Goal: Find contact information: Find contact information

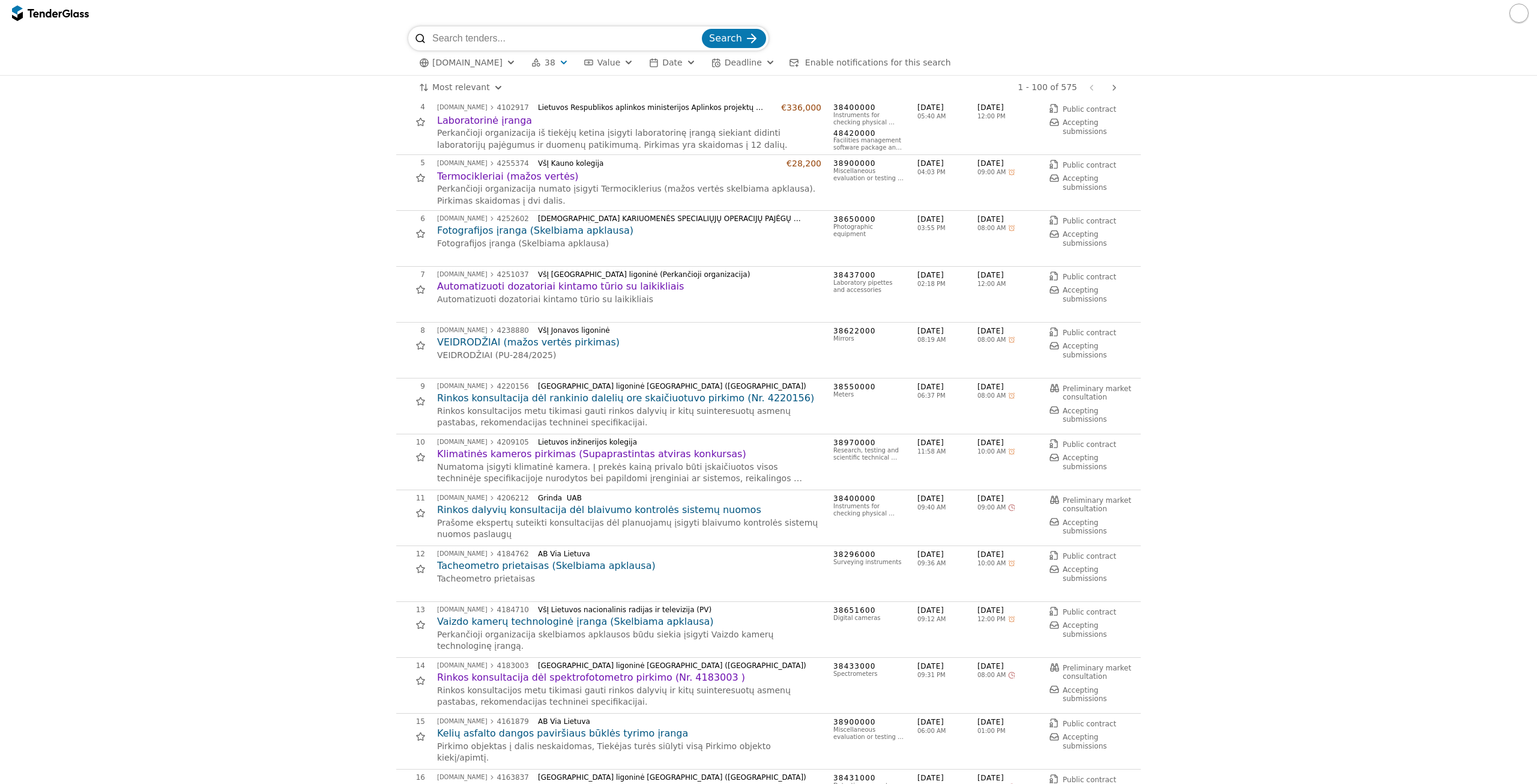
scroll to position [1638, 0]
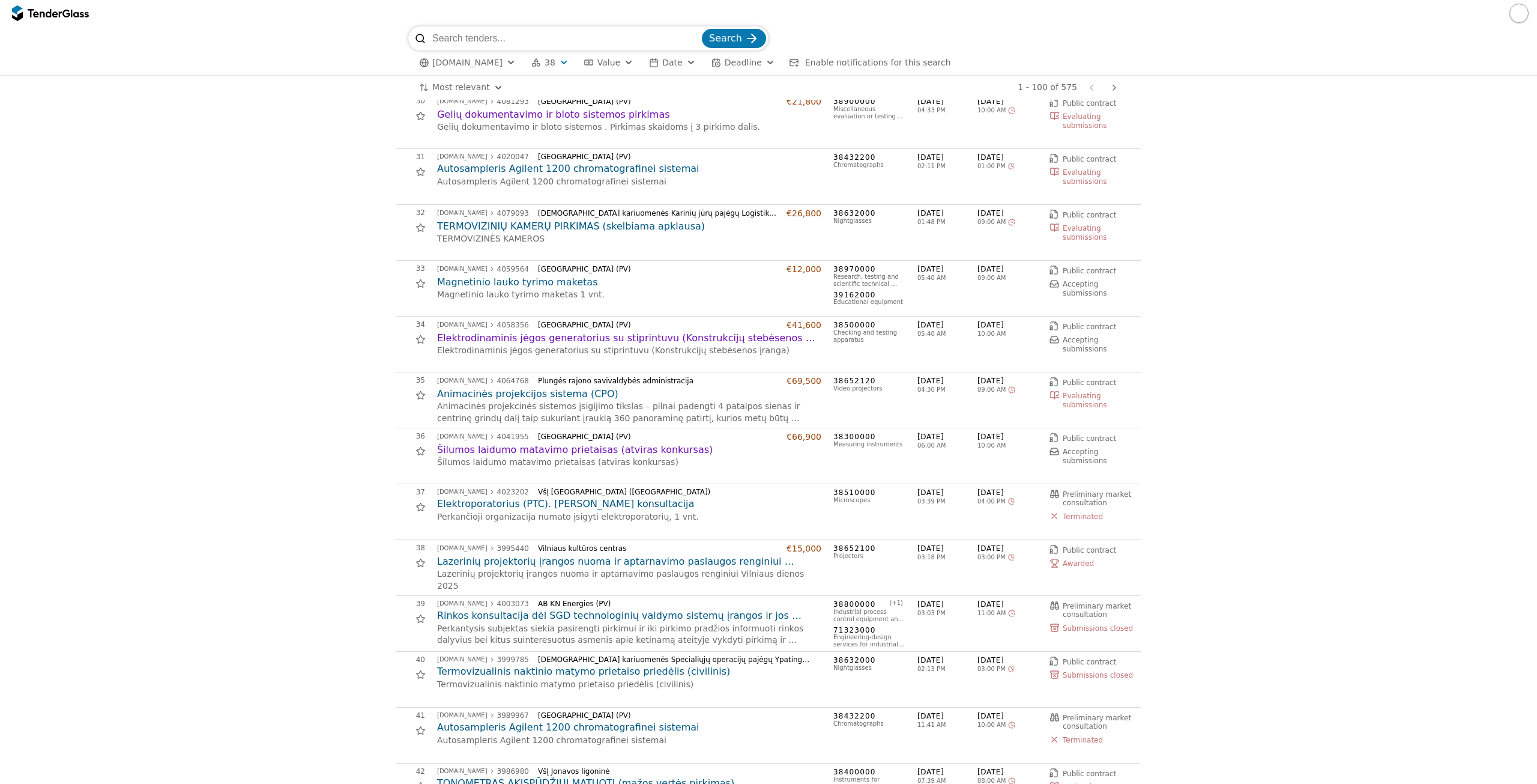
click at [568, 443] on h2 "Šilumos laidumo matavimo prietaisas (atviras konkursas)" at bounding box center [629, 450] width 384 height 13
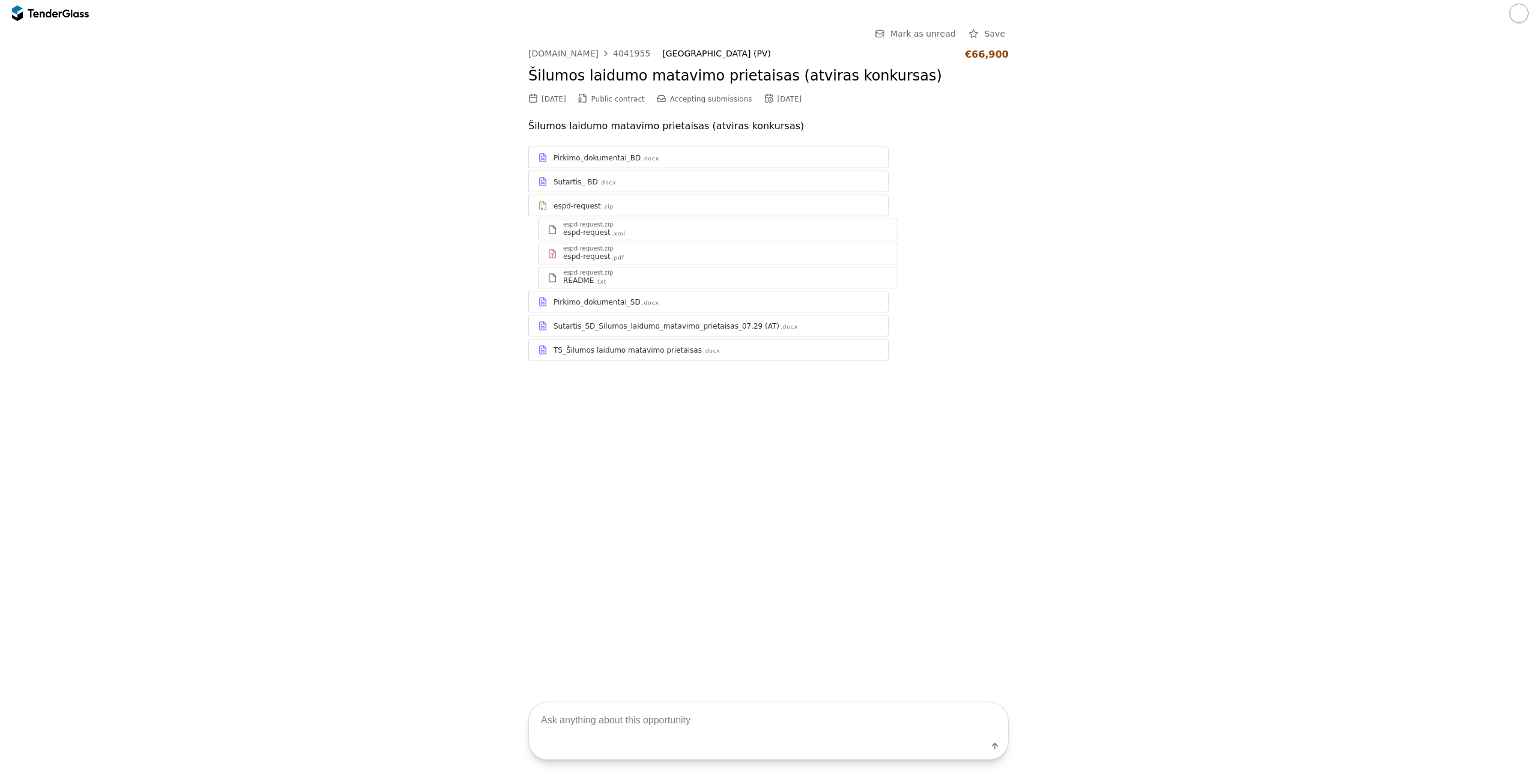
click at [613, 57] on div "4041955" at bounding box center [632, 53] width 38 height 8
